Goal: Information Seeking & Learning: Find specific fact

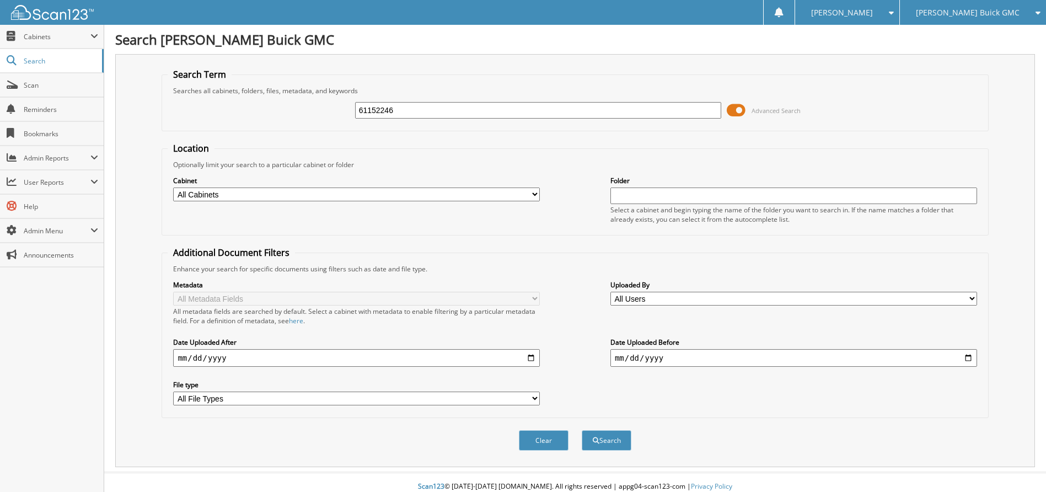
type input "61152246"
click at [582, 430] on button "Search" at bounding box center [607, 440] width 50 height 20
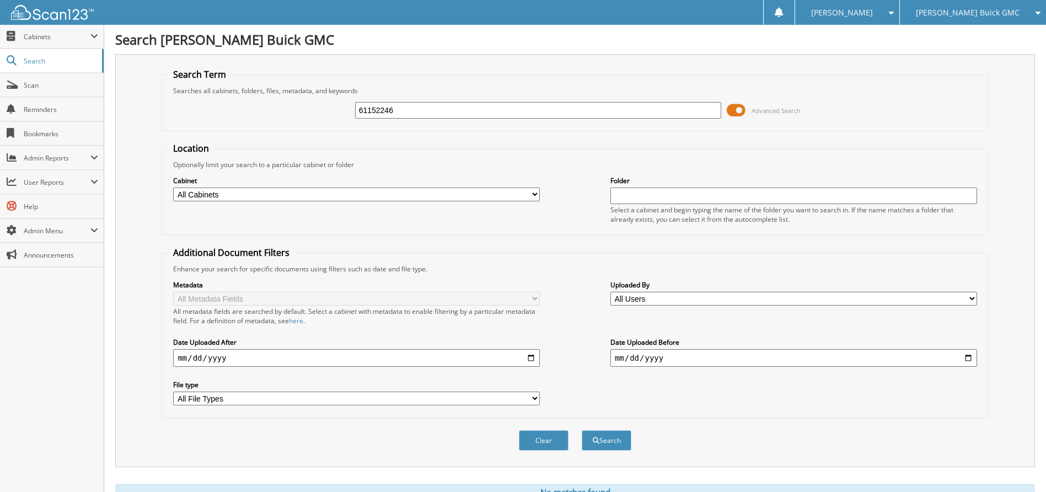
drag, startPoint x: 414, startPoint y: 113, endPoint x: 325, endPoint y: 108, distance: 89.5
click at [325, 108] on div "61152246 Advanced Search" at bounding box center [575, 110] width 814 height 30
type input "61152382"
click at [582, 430] on button "Search" at bounding box center [607, 440] width 50 height 20
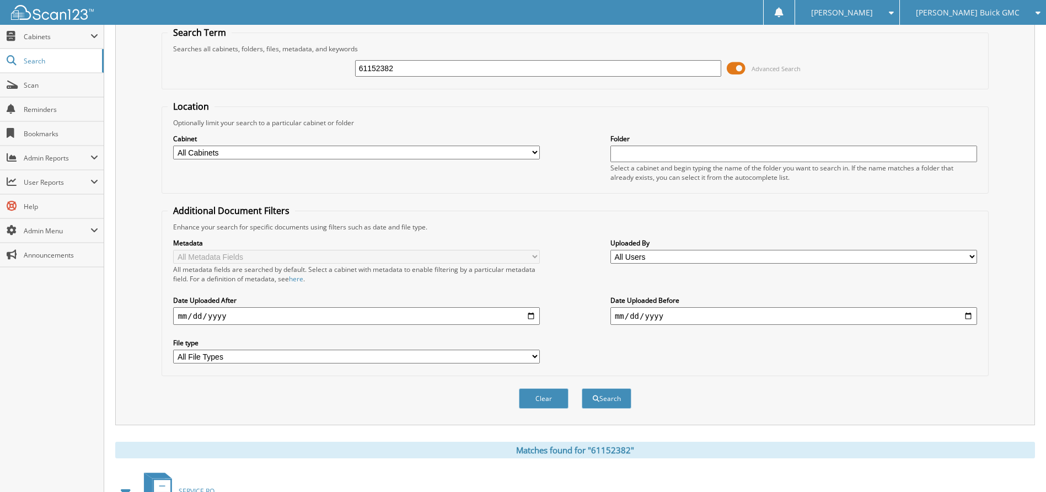
scroll to position [195, 0]
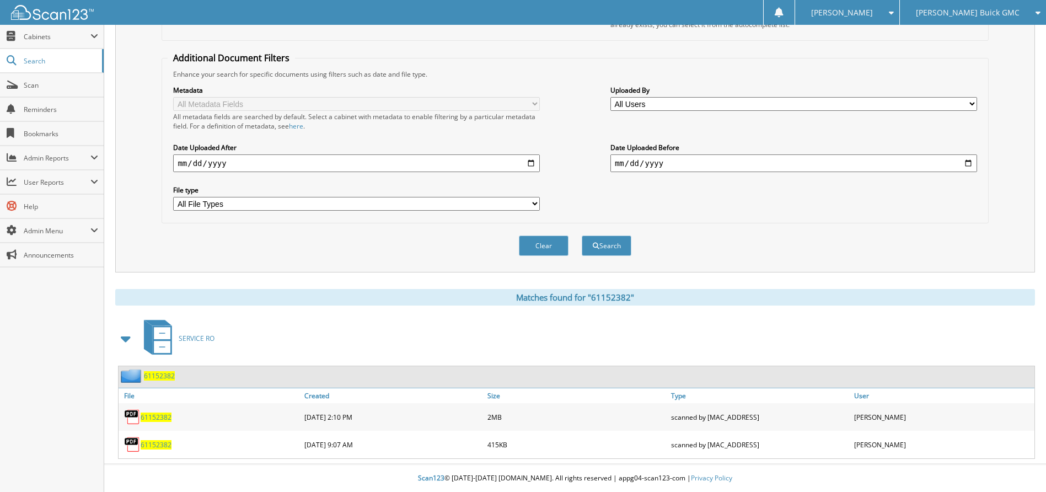
click at [152, 445] on span "61152382" at bounding box center [156, 444] width 31 height 9
click at [153, 418] on span "61152382" at bounding box center [156, 416] width 31 height 9
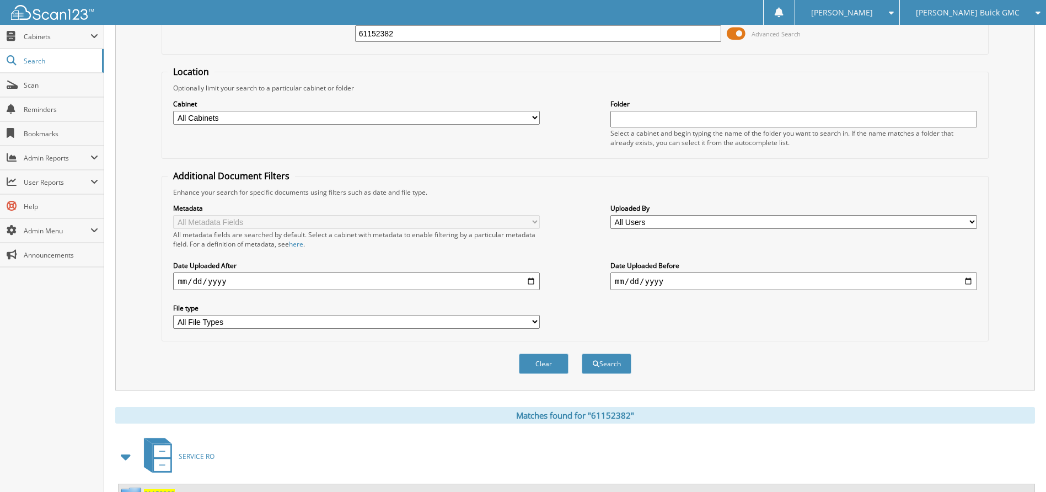
scroll to position [0, 0]
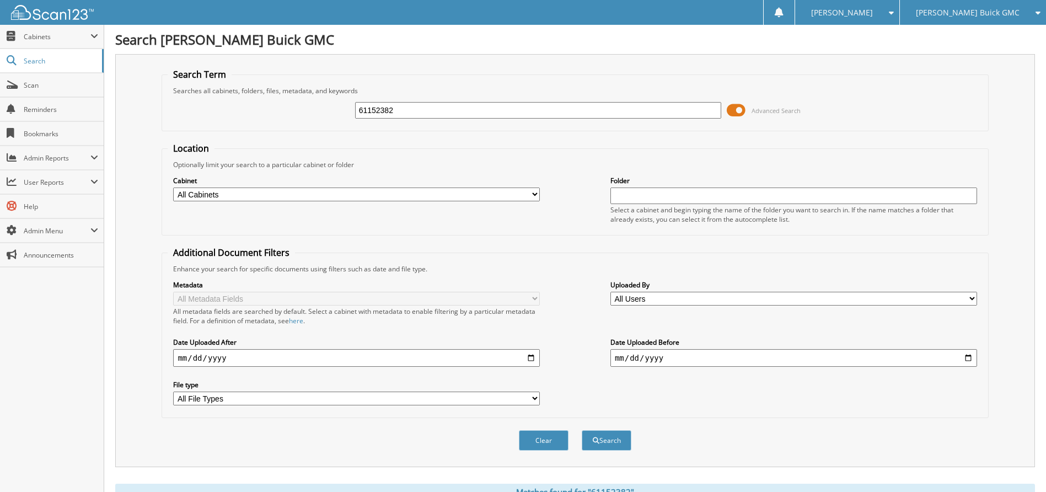
drag, startPoint x: 405, startPoint y: 108, endPoint x: 347, endPoint y: 100, distance: 57.9
click at [347, 100] on div "61152382 Advanced Search" at bounding box center [575, 110] width 814 height 30
type input "61154323"
click at [582, 430] on button "Search" at bounding box center [607, 440] width 50 height 20
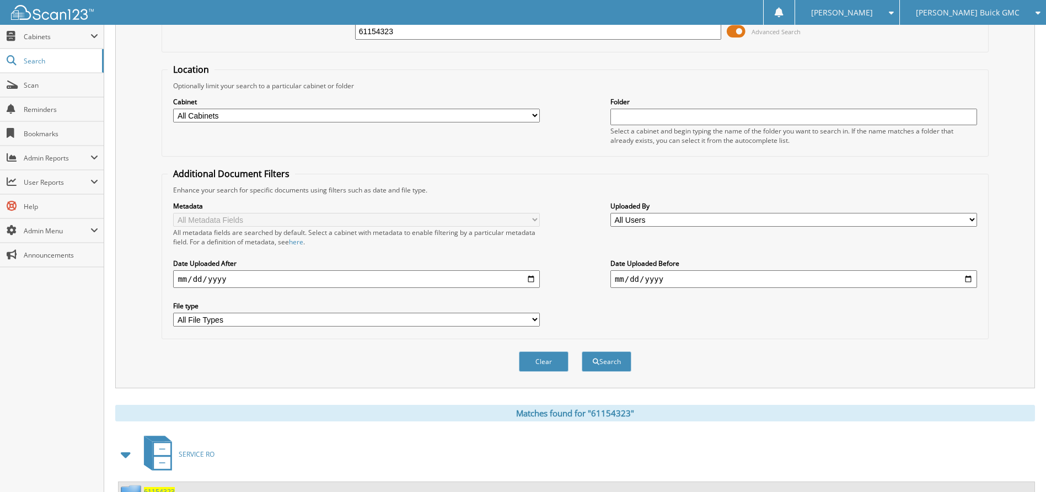
scroll to position [168, 0]
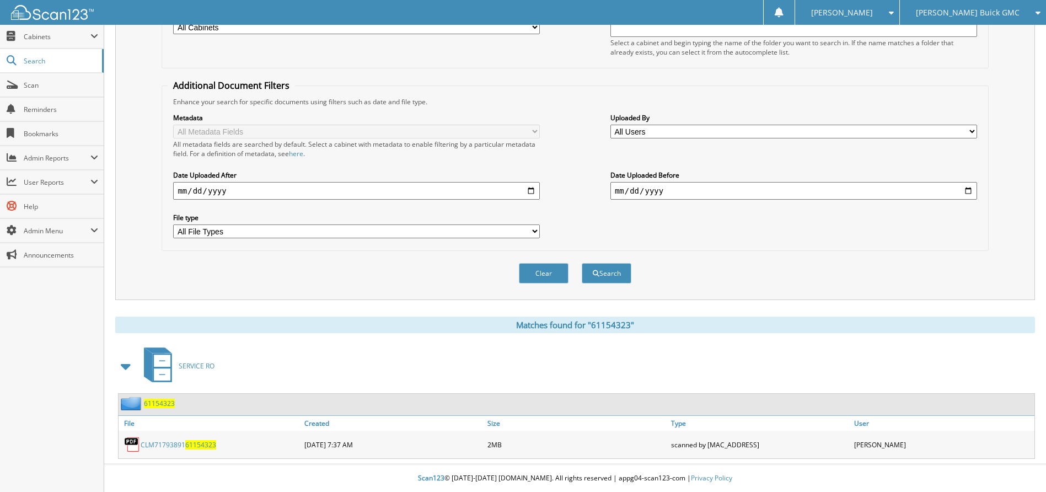
click at [199, 443] on span "61154323" at bounding box center [200, 444] width 31 height 9
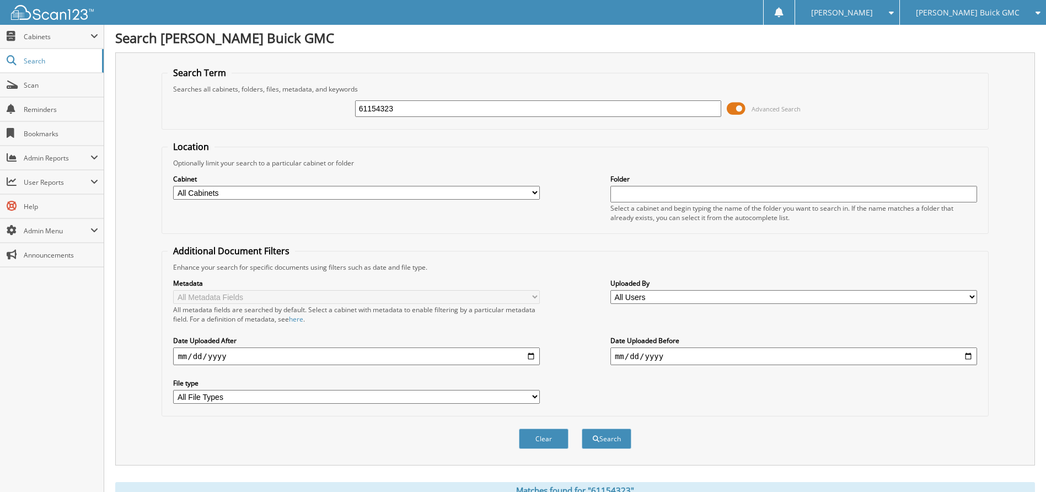
scroll to position [0, 0]
drag, startPoint x: 433, startPoint y: 112, endPoint x: 337, endPoint y: 111, distance: 96.0
click at [338, 111] on div "61154323 Advanced Search" at bounding box center [575, 110] width 814 height 30
type input "61152246"
click at [582, 430] on button "Search" at bounding box center [607, 440] width 50 height 20
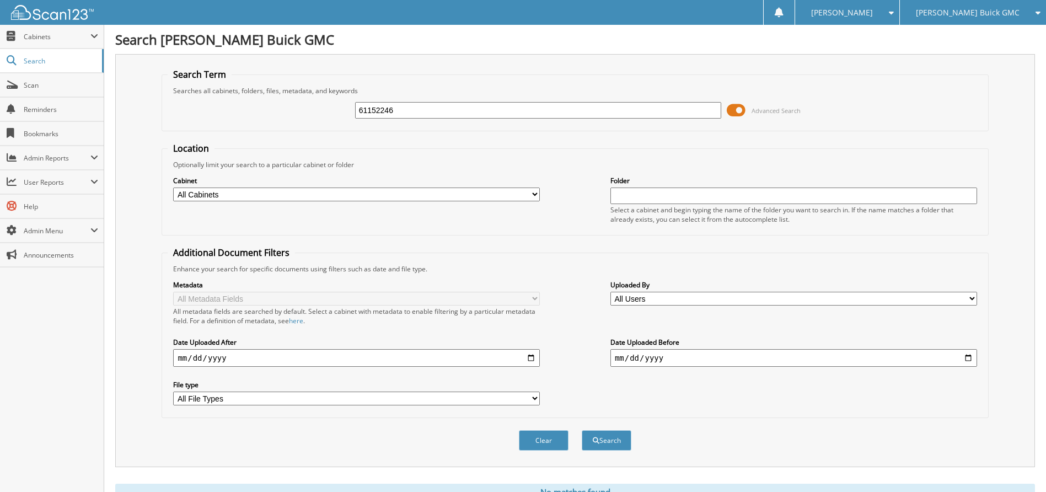
click at [978, 16] on span "[PERSON_NAME] Buick GMC" at bounding box center [968, 12] width 104 height 7
click at [969, 39] on link "[PERSON_NAME] Honda Brunswick" at bounding box center [973, 40] width 146 height 30
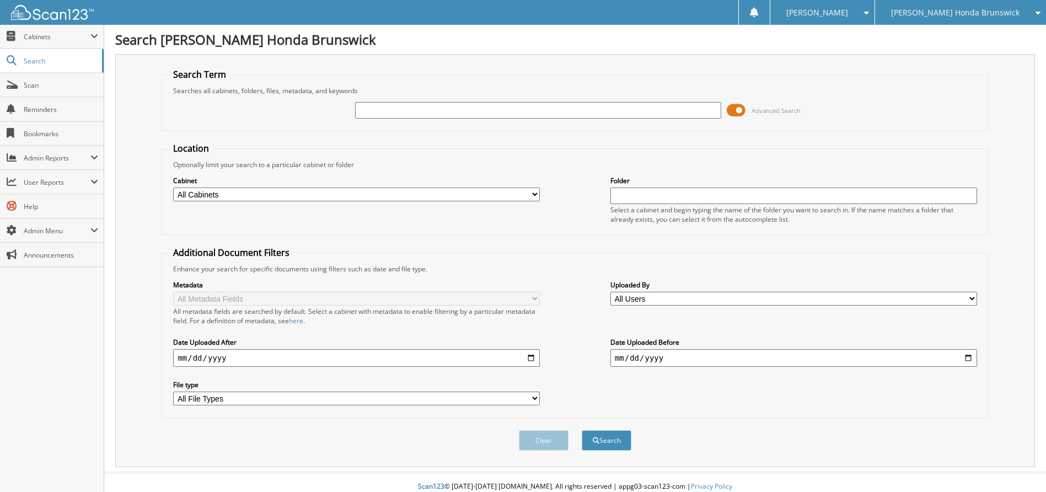
click at [737, 106] on span at bounding box center [736, 110] width 19 height 17
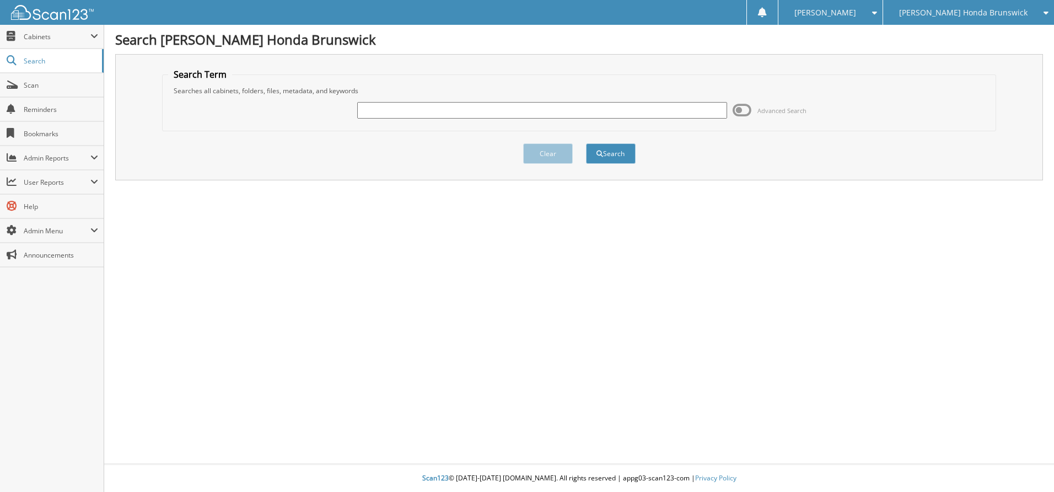
click at [580, 107] on input "text" at bounding box center [542, 110] width 370 height 17
type input "61152246"
click at [586, 143] on button "Search" at bounding box center [611, 153] width 50 height 20
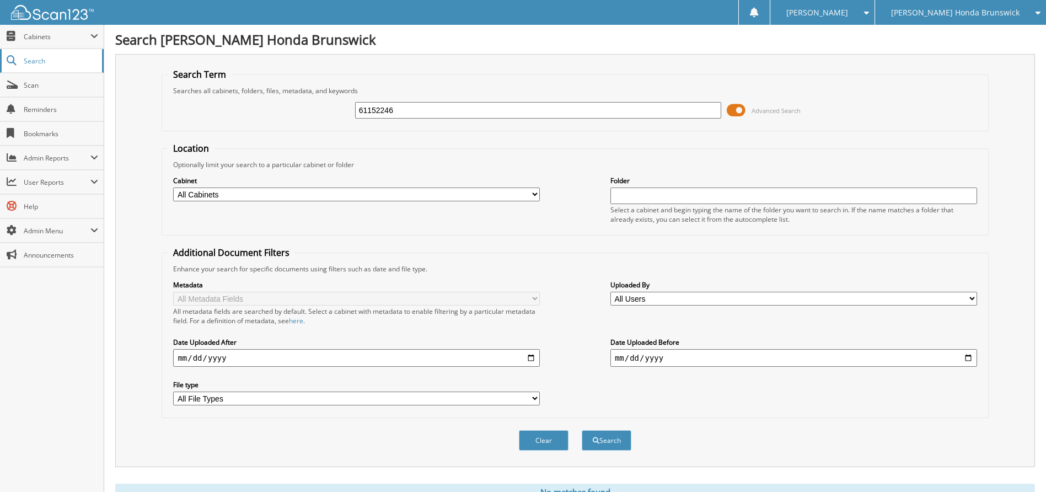
click at [47, 61] on span "Search" at bounding box center [60, 60] width 73 height 9
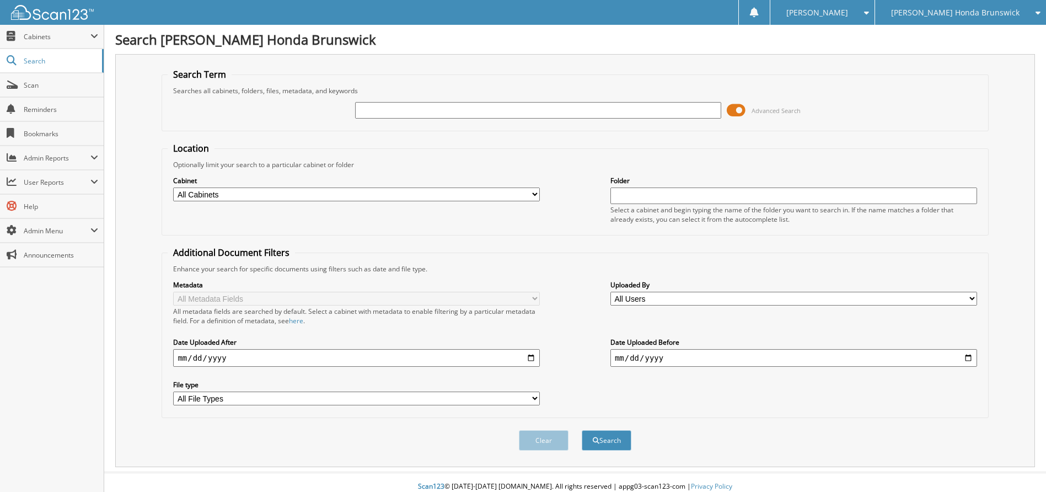
click at [743, 110] on span at bounding box center [736, 110] width 19 height 17
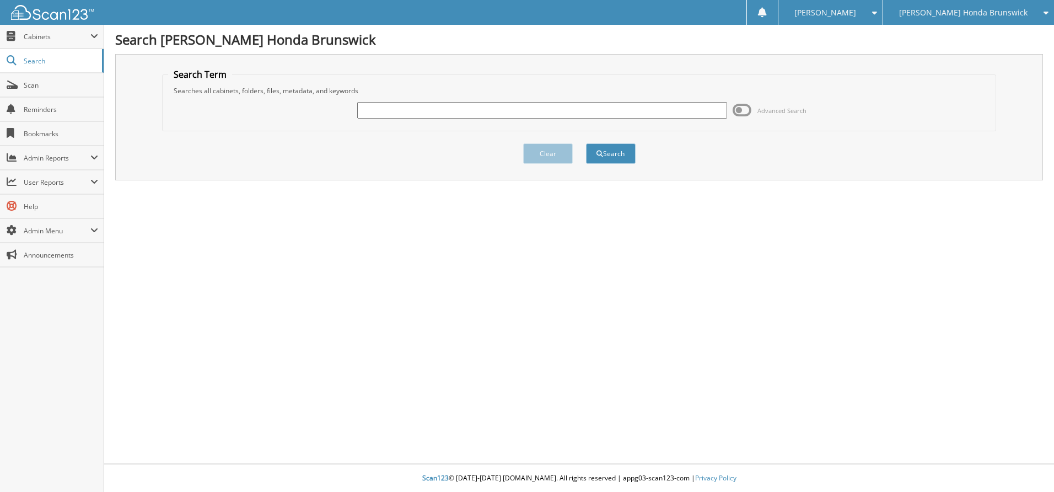
click at [989, 12] on span "[PERSON_NAME] Honda Brunswick" at bounding box center [963, 12] width 128 height 7
click at [974, 36] on link "[PERSON_NAME] Buick GMC" at bounding box center [968, 34] width 171 height 19
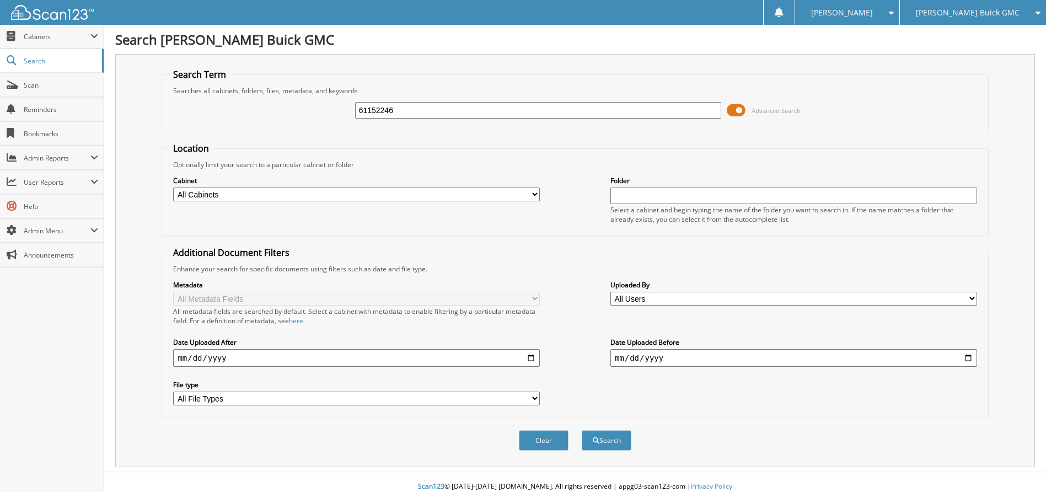
type input "61152246"
click at [582, 430] on button "Search" at bounding box center [607, 440] width 50 height 20
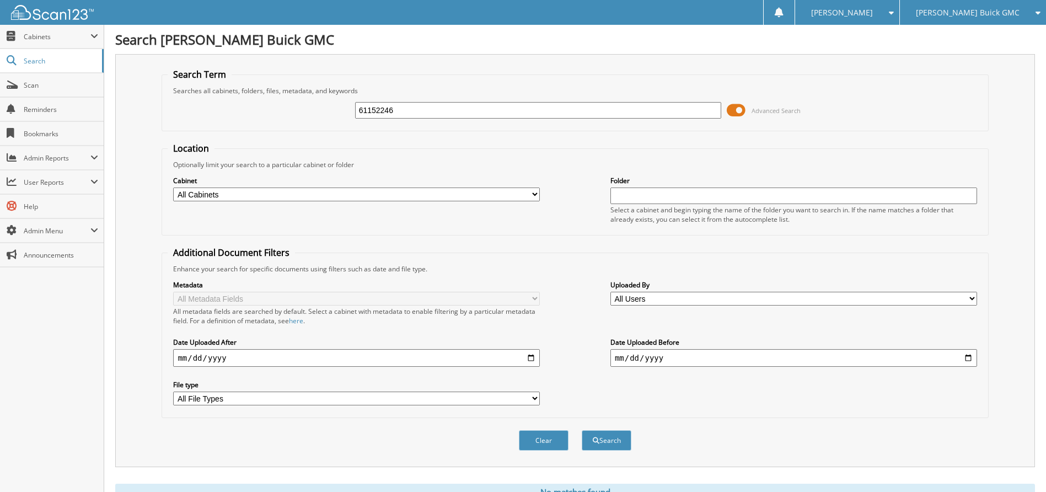
click at [743, 113] on span at bounding box center [736, 110] width 19 height 17
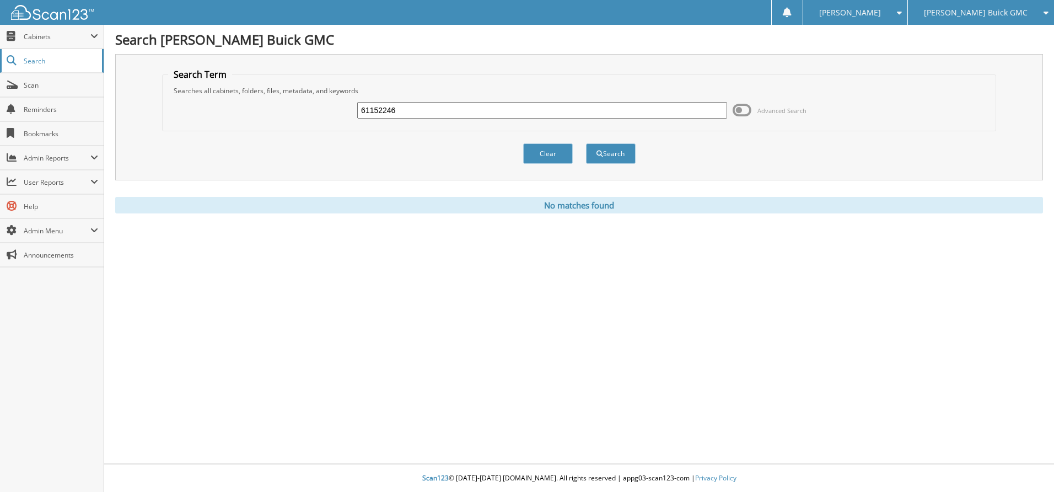
click at [37, 60] on span "Search" at bounding box center [60, 60] width 73 height 9
